Goal: Task Accomplishment & Management: Manage account settings

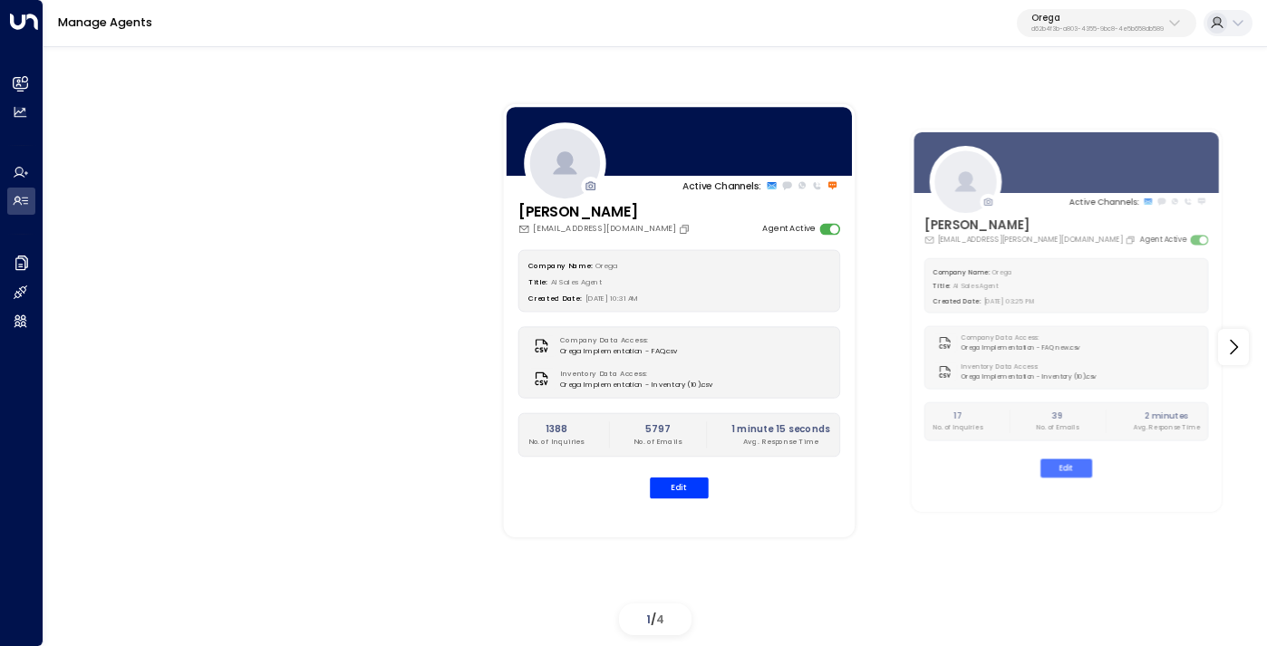
click at [310, 333] on div "Active Channels: [PERSON_NAME] [PERSON_NAME][EMAIL_ADDRESS][DOMAIN_NAME] Agent …" at bounding box center [655, 348] width 1151 height 590
click at [1083, 32] on p "d62b4f3b-a803-4355-9bc8-4e5b658db589" at bounding box center [1097, 28] width 132 height 7
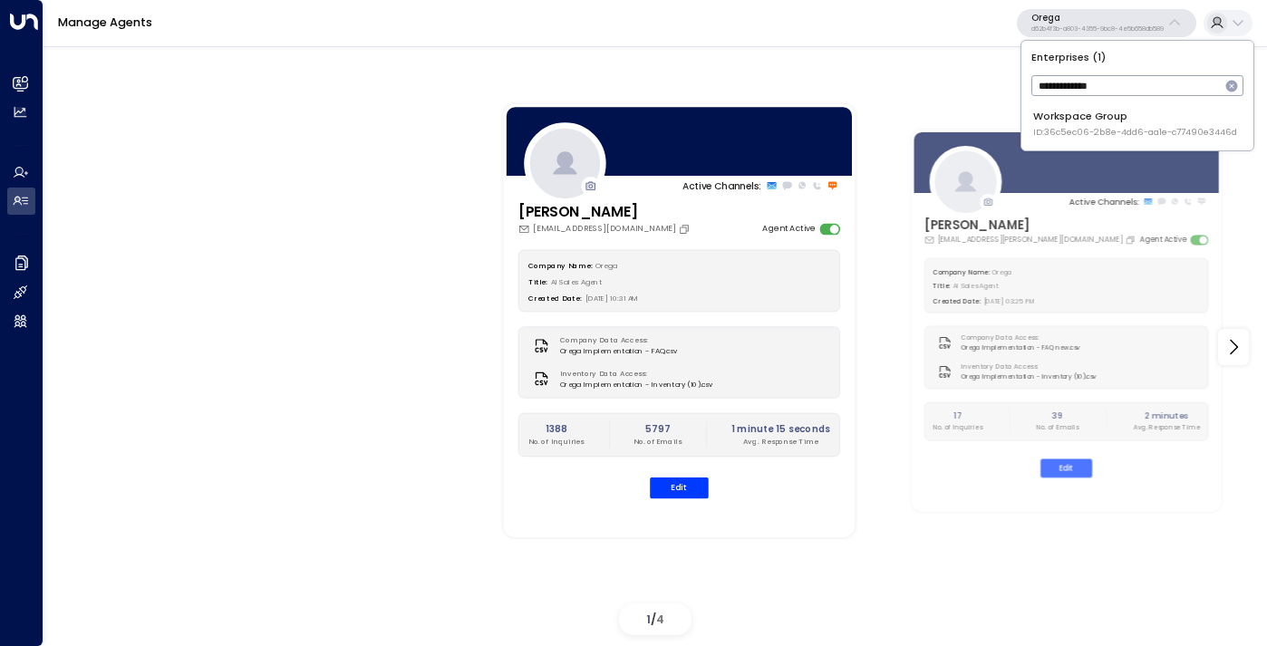
type input "**********"
click at [1076, 135] on span "ID: 36c5ec06-2b8e-4dd6-aa1e-c77490e3446d" at bounding box center [1135, 132] width 204 height 13
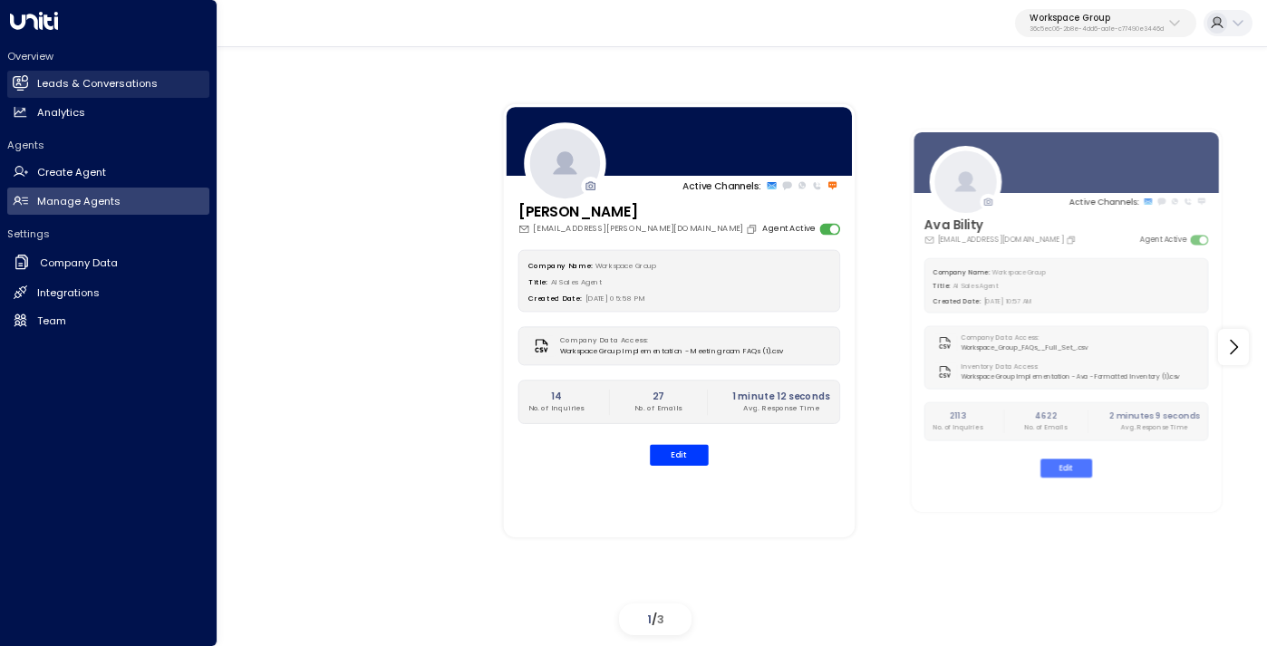
click at [81, 92] on link "Leads & Conversations Leads & Conversations" at bounding box center [108, 84] width 202 height 27
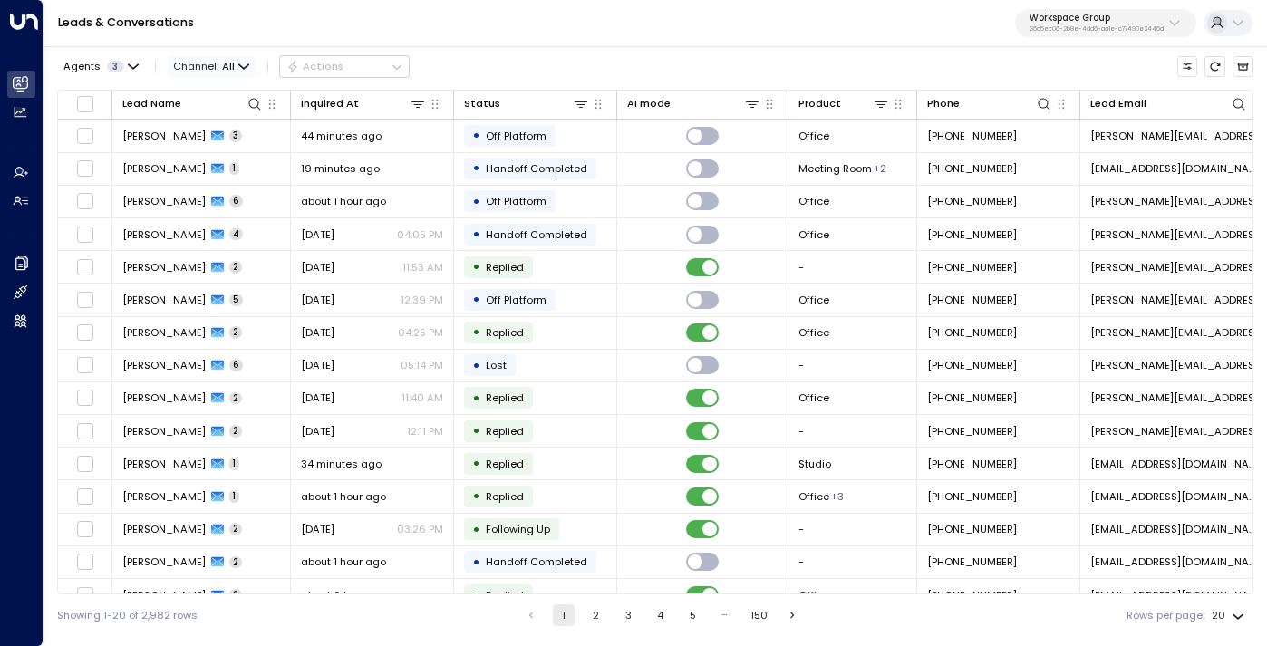
click at [249, 66] on span "Channel: All" at bounding box center [212, 66] width 88 height 20
click at [211, 208] on li "Voice" at bounding box center [217, 217] width 92 height 26
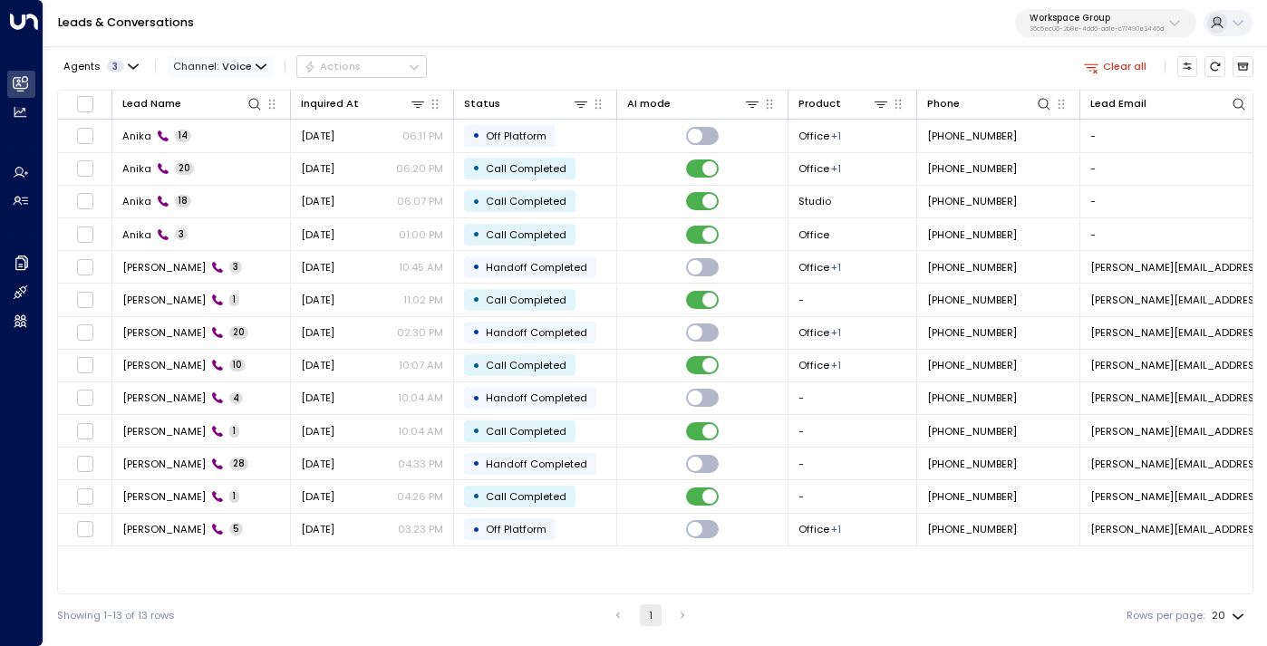
click at [213, 63] on span "Channel: Voice" at bounding box center [220, 66] width 105 height 20
click at [209, 92] on p "All" at bounding box center [217, 98] width 63 height 15
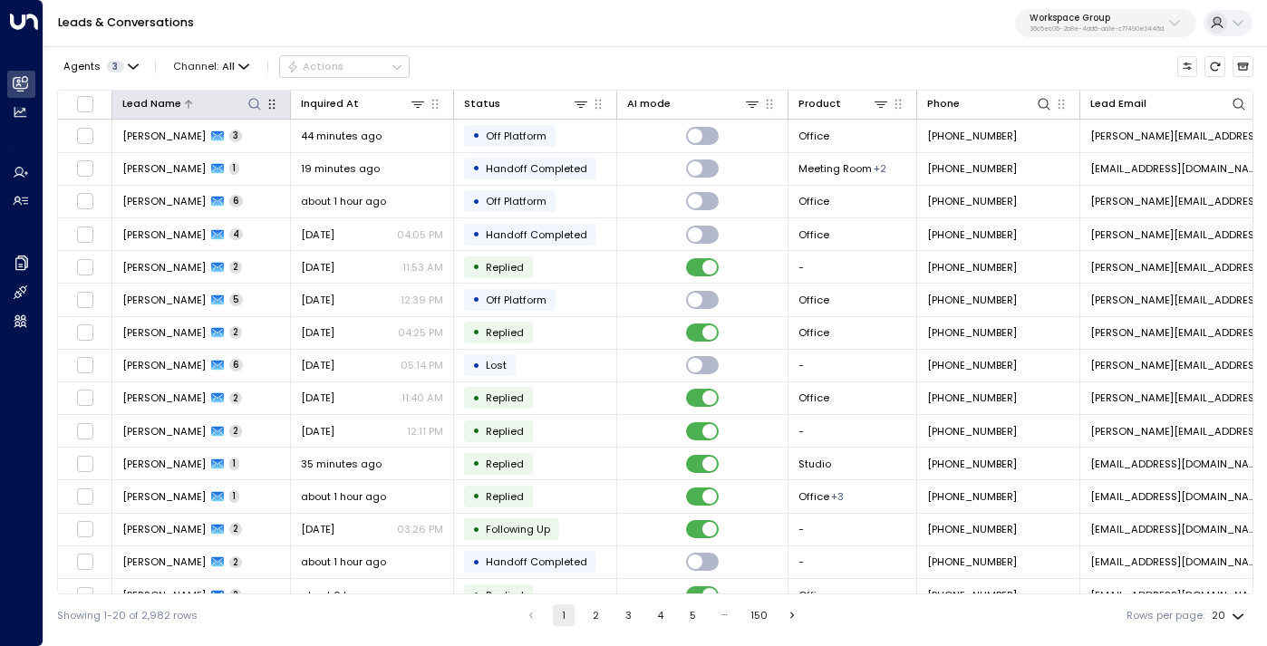
click at [260, 101] on icon at bounding box center [254, 104] width 14 height 14
type input "*****"
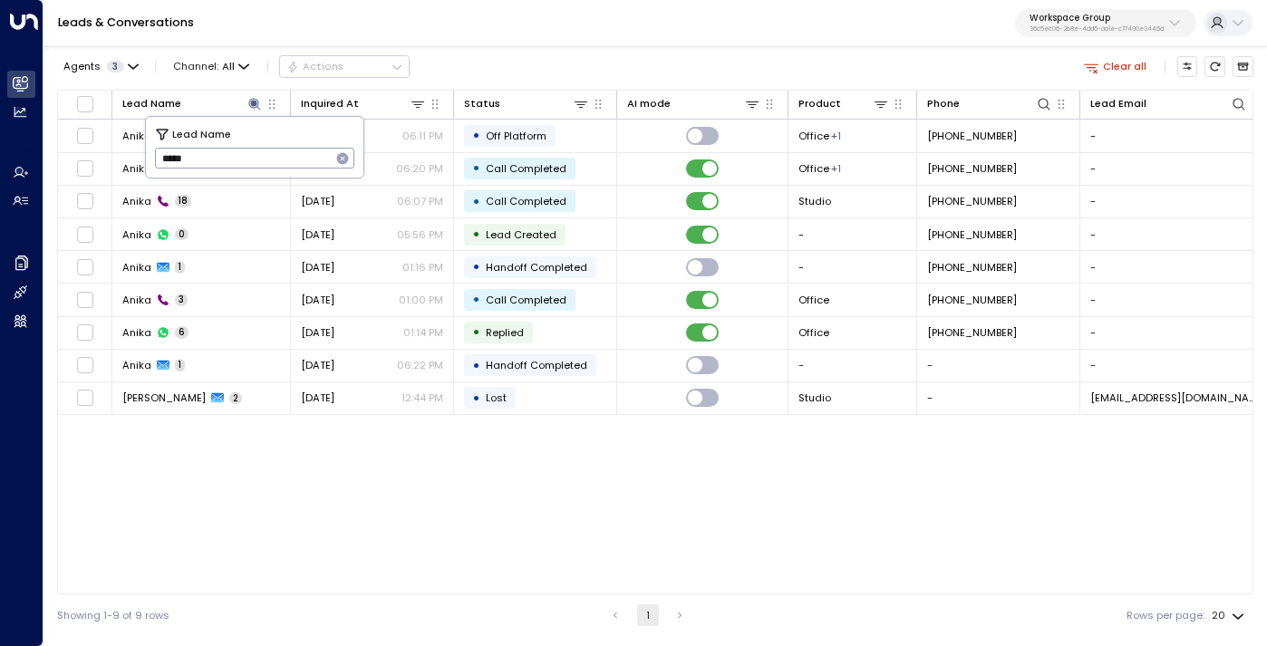
click at [176, 473] on div "Lead Name Inquired At Status AI mode Product Phone Lead Email Last Interacted R…" at bounding box center [655, 342] width 1196 height 505
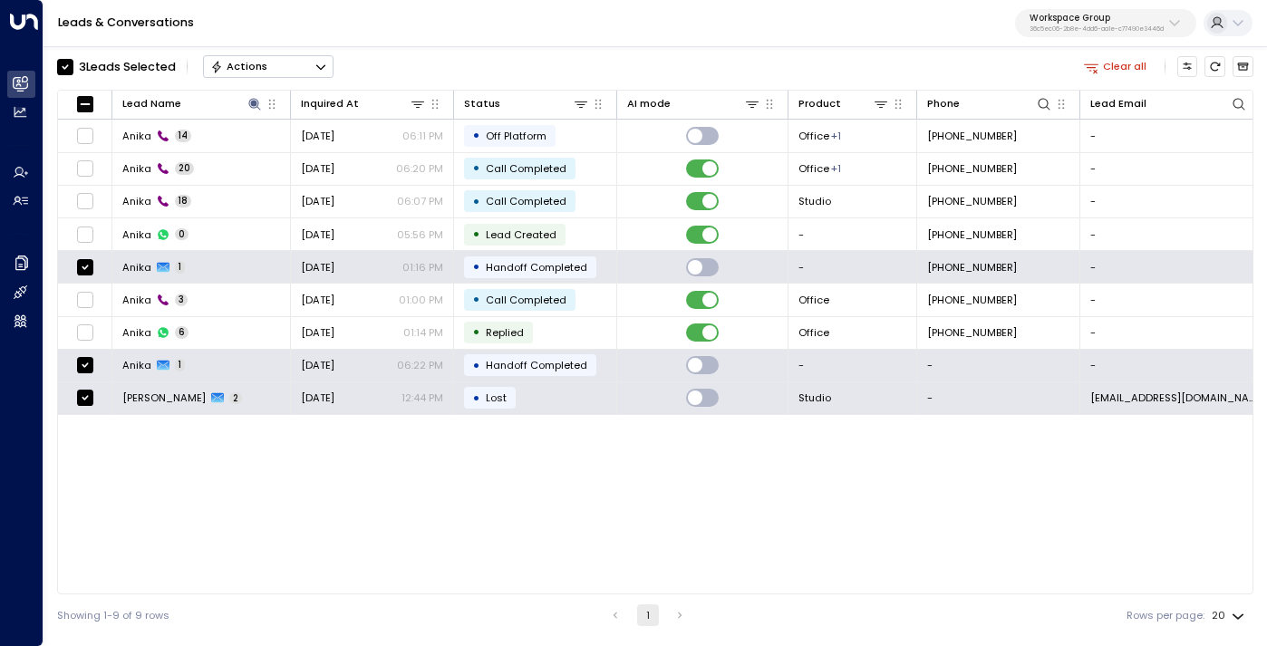
click at [324, 66] on icon "Button group with a nested menu" at bounding box center [320, 66] width 9 height 5
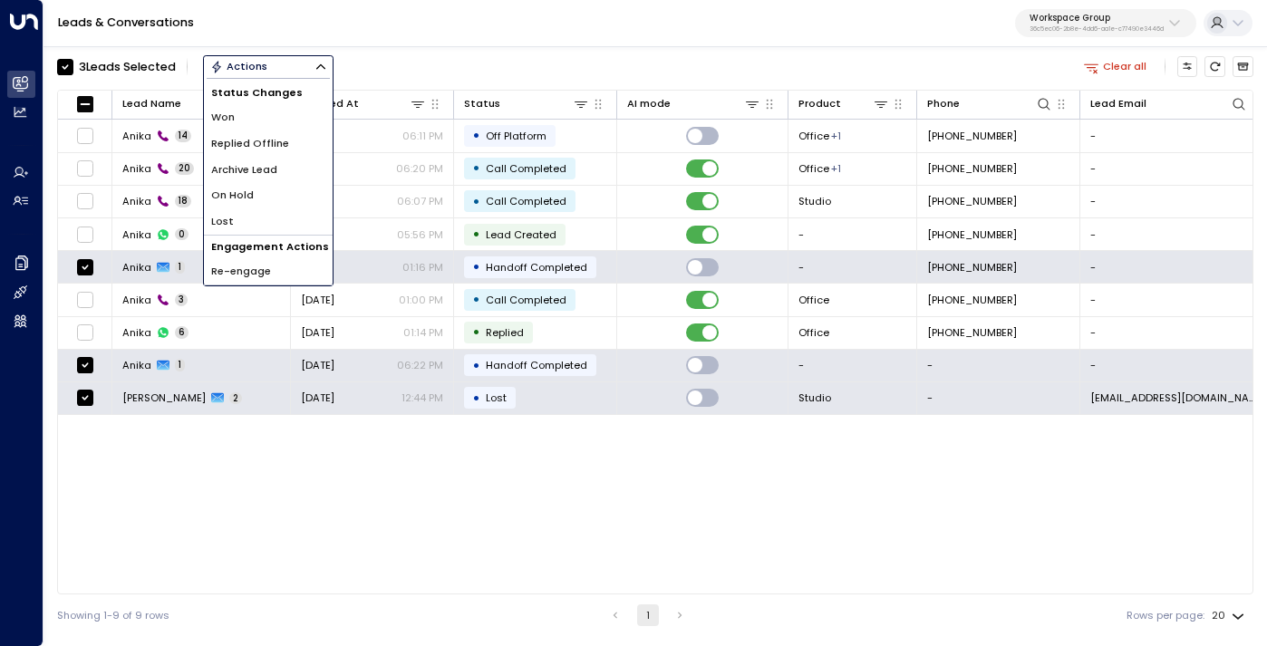
click at [284, 171] on li "Archive Lead" at bounding box center [268, 170] width 129 height 26
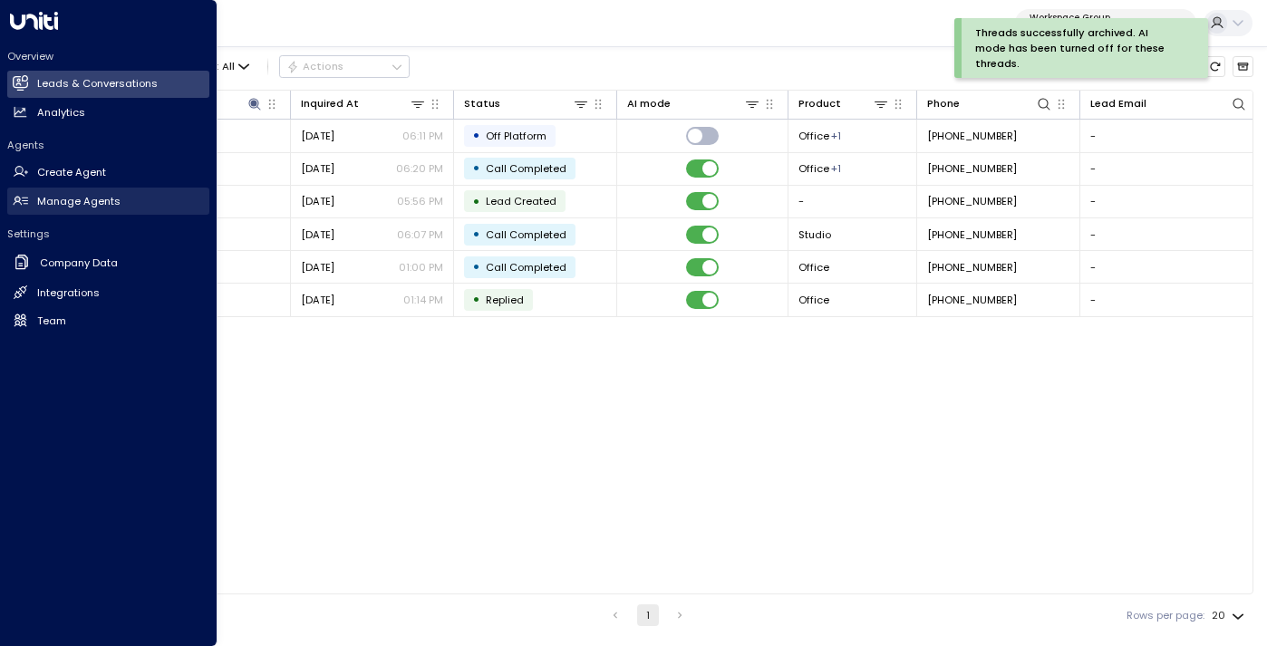
click at [74, 205] on h2 "Manage Agents" at bounding box center [78, 201] width 83 height 15
